Goal: Information Seeking & Learning: Learn about a topic

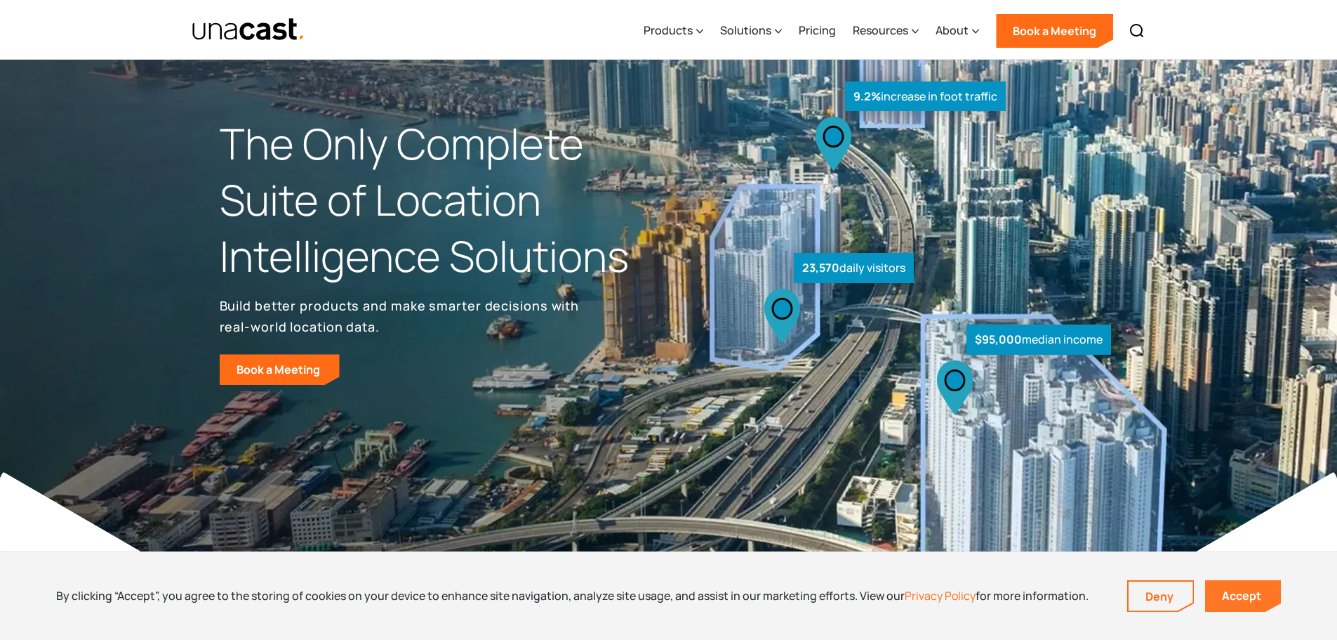
click at [1251, 604] on link "Accept" at bounding box center [1243, 596] width 76 height 32
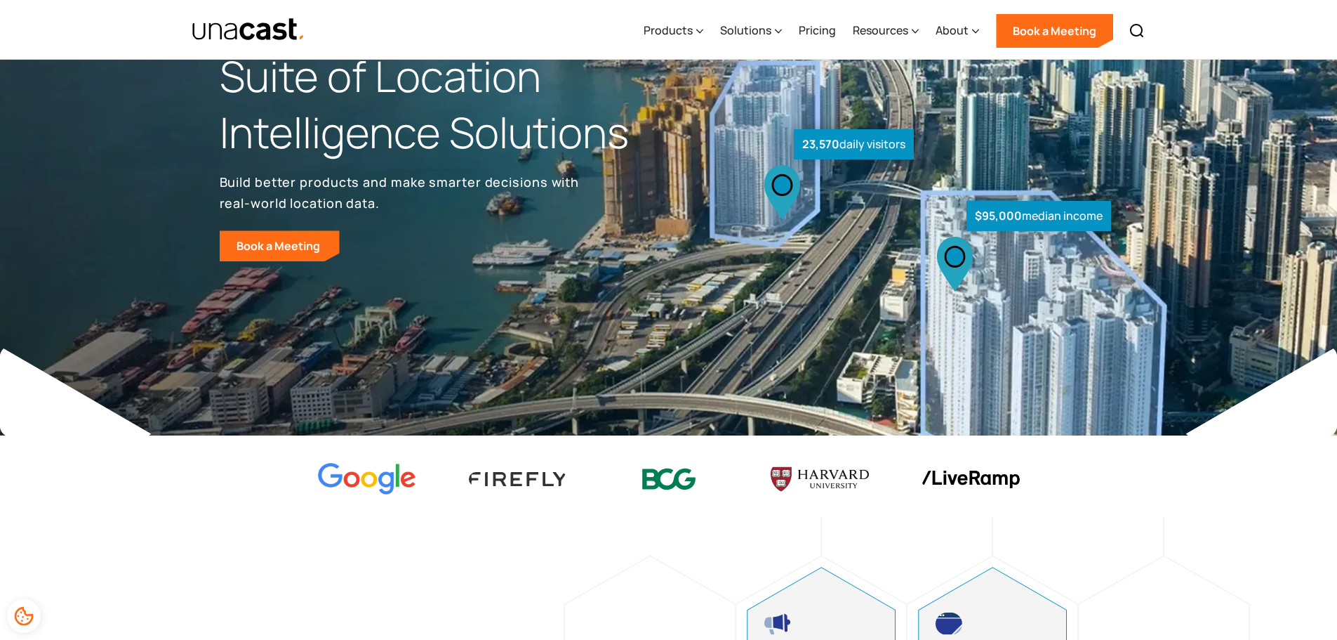
scroll to position [70, 0]
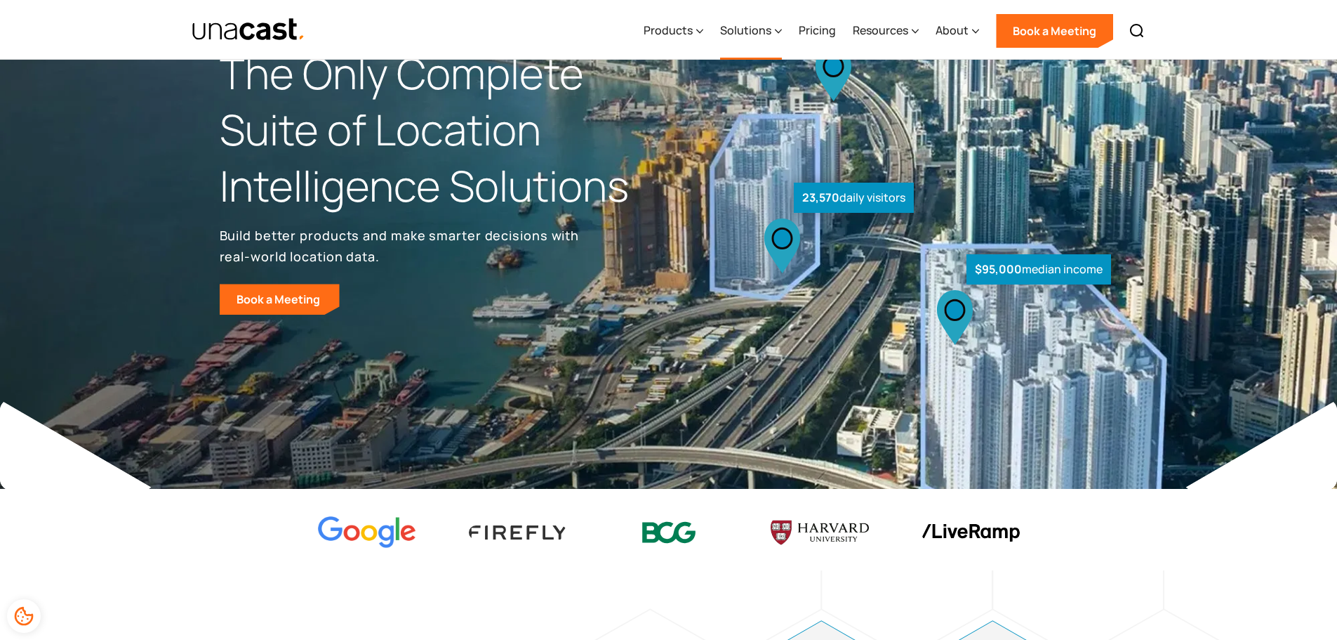
click at [768, 48] on div "Solutions" at bounding box center [751, 31] width 62 height 58
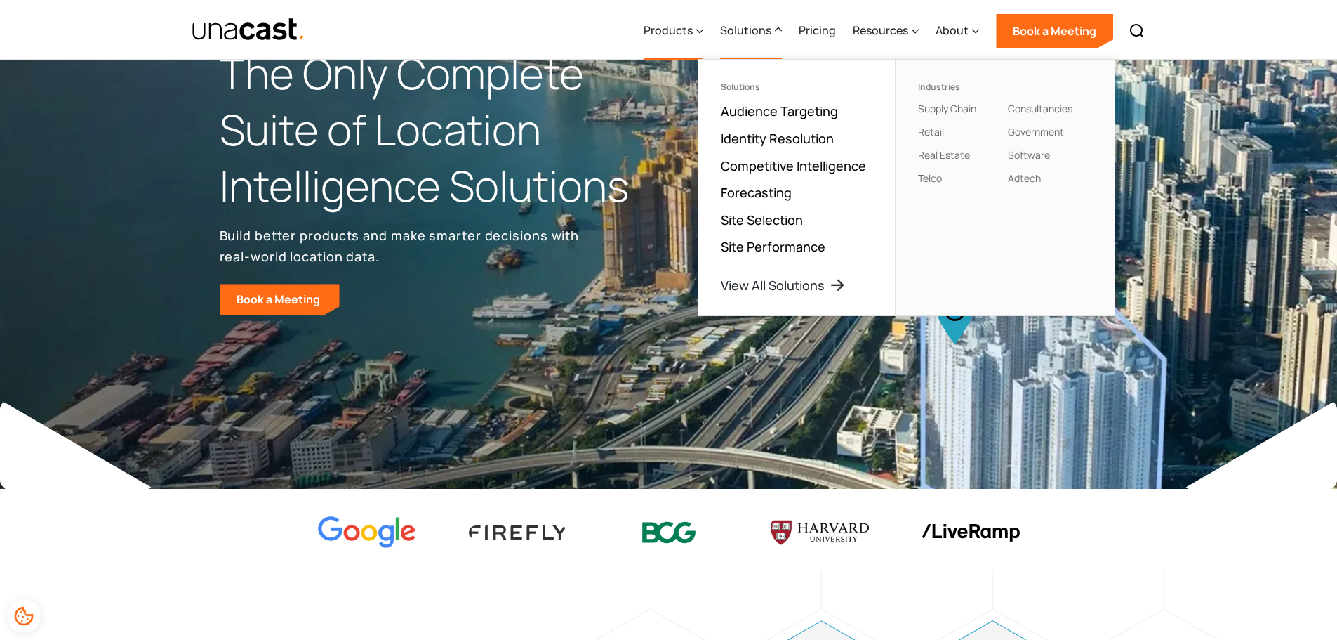
click at [689, 42] on div "Products" at bounding box center [674, 31] width 60 height 58
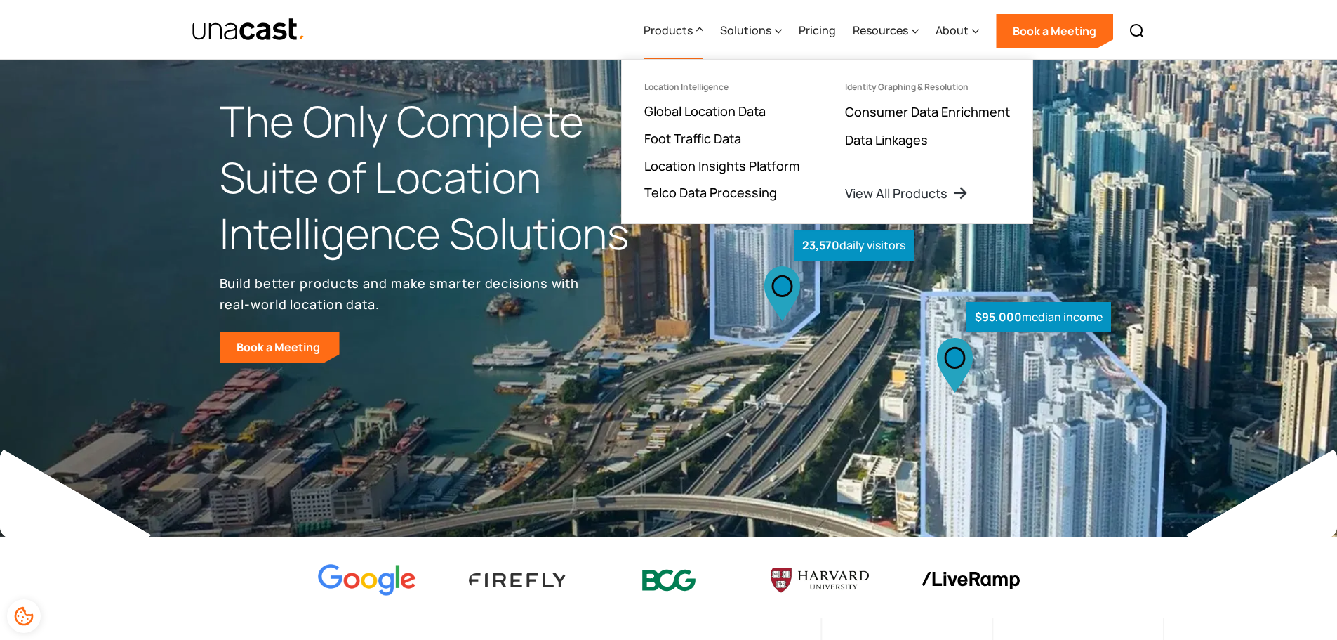
scroll to position [0, 0]
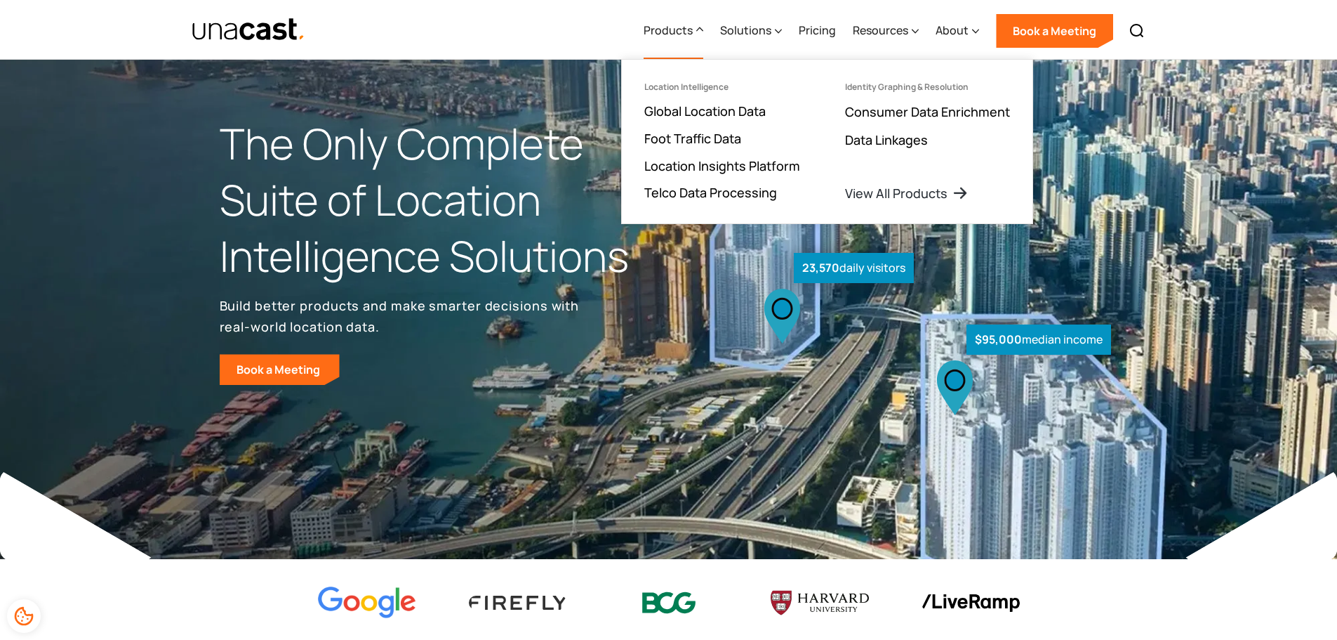
click at [783, 156] on ul "Location Intelligence Global Location Data Foot Traffic Data Location Insights …" at bounding box center [722, 142] width 201 height 164
click at [786, 161] on link "Location Insights Platform" at bounding box center [722, 165] width 156 height 17
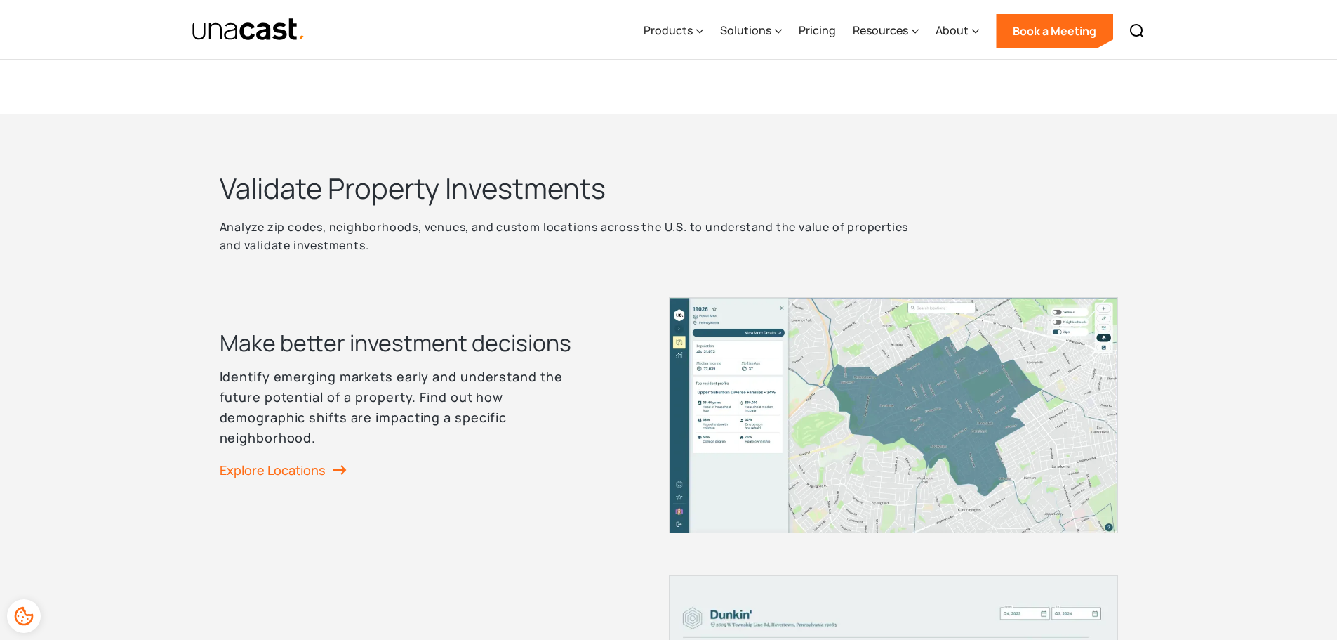
scroll to position [1685, 0]
